Goal: Information Seeking & Learning: Learn about a topic

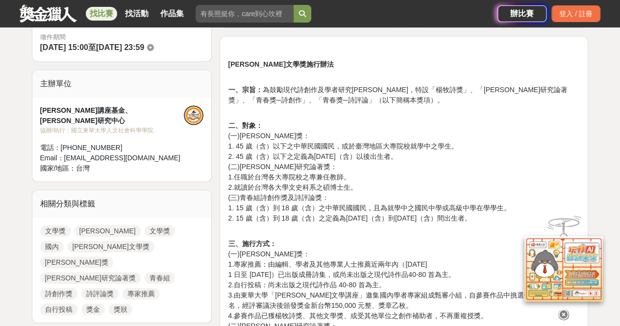
scroll to position [441, 0]
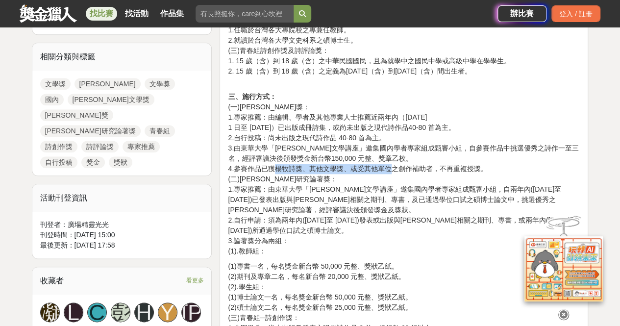
drag, startPoint x: 279, startPoint y: 168, endPoint x: 392, endPoint y: 167, distance: 113.2
click at [392, 167] on p "三、施行方式： (一)楊牧詩獎： 1.專家推薦：由編輯、學者及其他專業人士推薦近兩年內（2023年 1 月 1 日至 2024年 12 月 31 日）已出版成…" at bounding box center [404, 174] width 352 height 165
click at [395, 167] on p "三、施行方式： (一)楊牧詩獎： 1.專家推薦：由編輯、學者及其他專業人士推薦近兩年內（2023年 1 月 1 日至 2024年 12 月 31 日）已出版成…" at bounding box center [404, 174] width 352 height 165
drag, startPoint x: 353, startPoint y: 169, endPoint x: 464, endPoint y: 164, distance: 110.9
click at [463, 164] on p "三、施行方式： (一)楊牧詩獎： 1.專家推薦：由編輯、學者及其他專業人士推薦近兩年內（2023年 1 月 1 日至 2024年 12 月 31 日）已出版成…" at bounding box center [404, 174] width 352 height 165
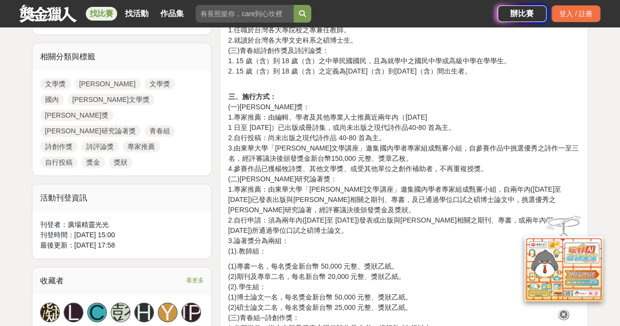
click at [468, 164] on p "三、施行方式： (一)楊牧詩獎： 1.專家推薦：由編輯、學者及其他專業人士推薦近兩年內（2023年 1 月 1 日至 2024年 12 月 31 日）已出版成…" at bounding box center [404, 174] width 352 height 165
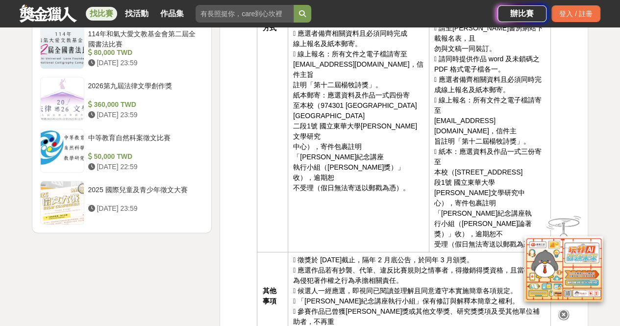
scroll to position [1323, 0]
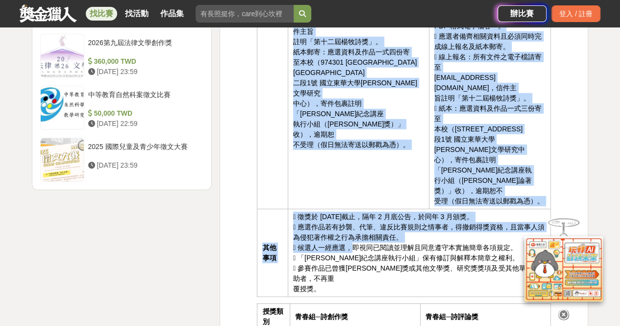
drag, startPoint x: 365, startPoint y: 171, endPoint x: 558, endPoint y: 179, distance: 193.3
click at [438, 209] on td " 徵獎於 10 月 31 日截止，隔年 2 月底公告，於同年 3 月頒獎。  應選作品若有抄襲、代筆、違反比賽規則之情事者，得撤銷得獎資格，且當事人須 為…" at bounding box center [419, 253] width 263 height 88
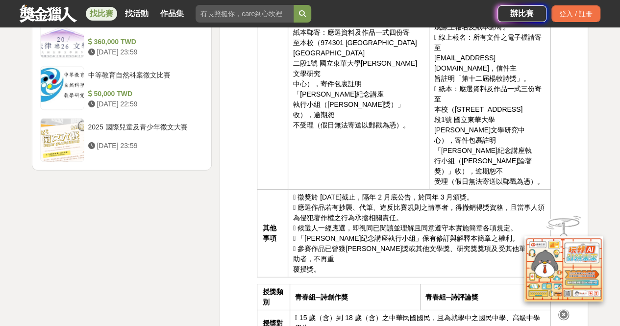
scroll to position [1372, 0]
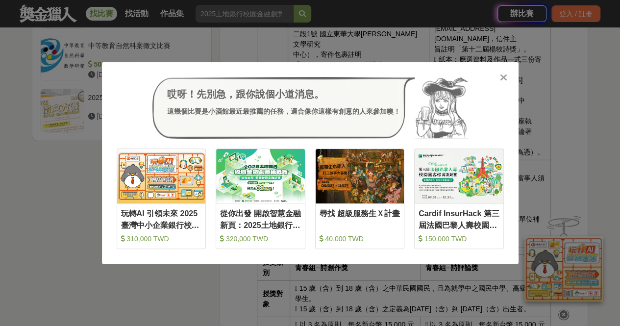
click at [511, 80] on div "哎呀！先別急，跟你說個小道消息。 這幾個比賽是小酒館最近最推薦的任務，適合像你這樣有創意的人來參加噢！ 收藏 玩轉AI 引領未來 2025臺灣中小企業銀行校園…" at bounding box center [310, 162] width 417 height 201
click at [508, 81] on div "哎呀！先別急，跟你說個小道消息。 這幾個比賽是小酒館最近最推薦的任務，適合像你這樣有創意的人來參加噢！ 收藏 玩轉AI 引領未來 2025臺灣中小企業銀行校園…" at bounding box center [310, 162] width 417 height 201
click at [504, 78] on icon at bounding box center [503, 78] width 7 height 10
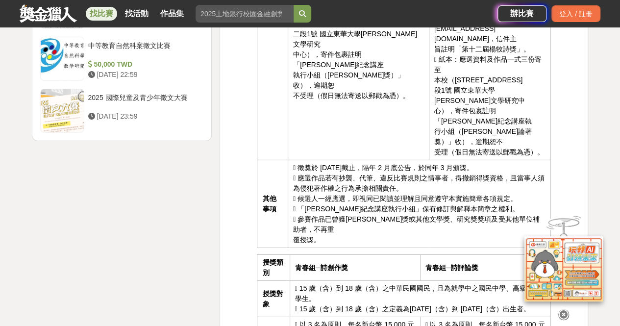
scroll to position [1176, 0]
